Goal: Find specific page/section: Find specific page/section

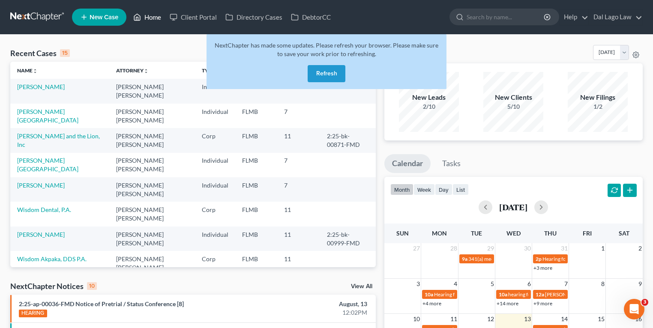
click at [151, 18] on link "Home" at bounding box center [147, 16] width 36 height 15
click at [502, 19] on input "search" at bounding box center [506, 17] width 78 height 16
type input "J"
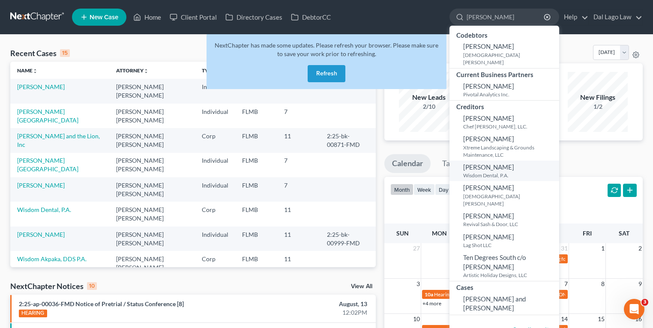
type input "[PERSON_NAME]"
click at [498, 163] on span "[PERSON_NAME]" at bounding box center [488, 167] width 51 height 8
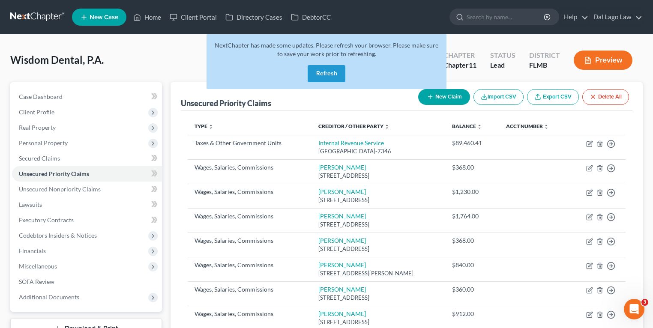
click at [187, 72] on div "Wisdom Dental, P.A. Upgraded Chapter Chapter 11 Status Lead District [GEOGRAPHI…" at bounding box center [326, 63] width 633 height 37
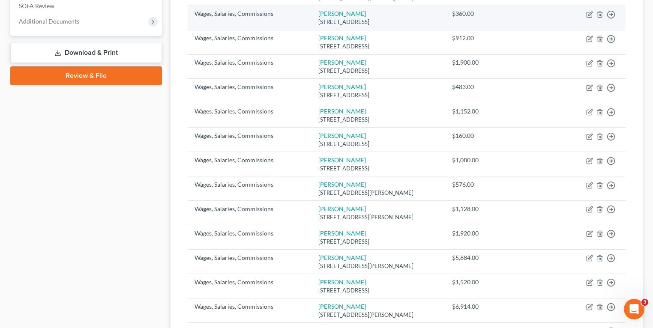
scroll to position [377, 0]
